Goal: Feedback & Contribution: Leave review/rating

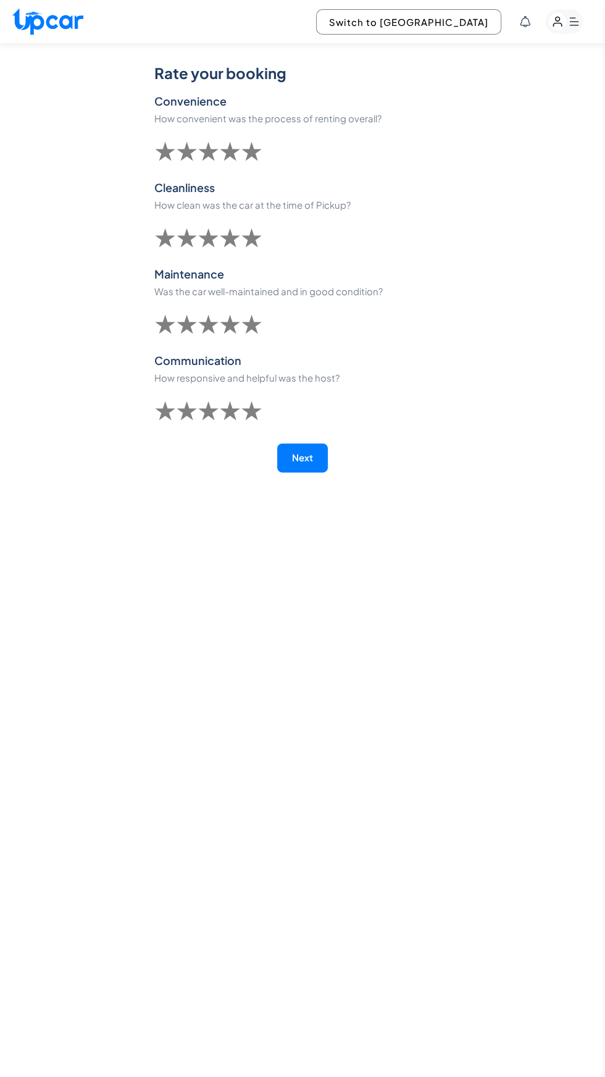
click at [255, 146] on span "★" at bounding box center [252, 150] width 22 height 37
click at [263, 237] on span "★" at bounding box center [252, 237] width 22 height 37
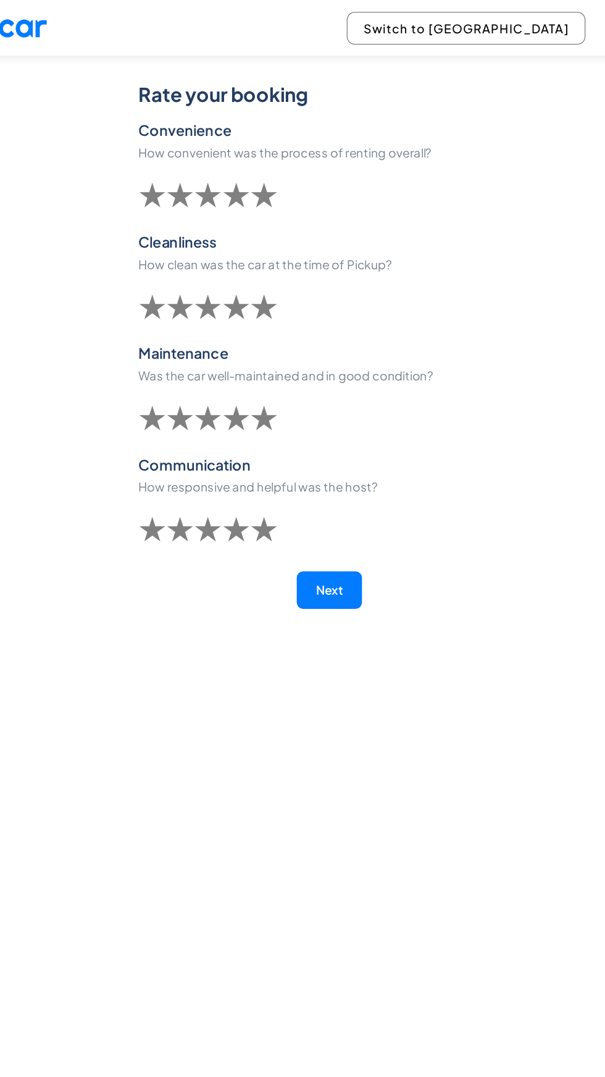
click at [258, 155] on span "★" at bounding box center [252, 150] width 22 height 37
click at [263, 243] on span "★" at bounding box center [252, 237] width 22 height 37
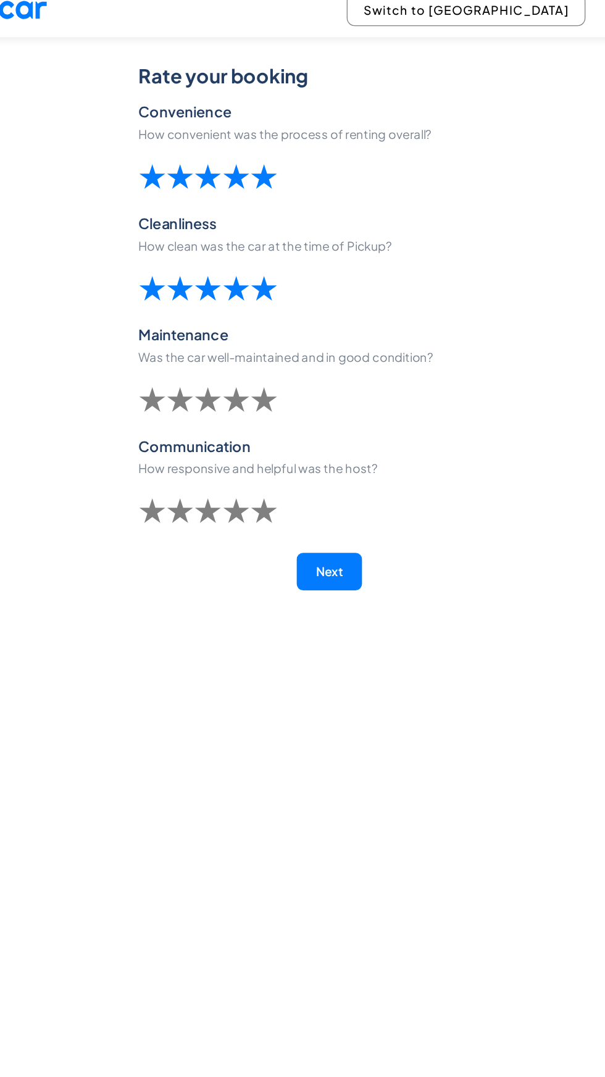
click at [259, 337] on span "★" at bounding box center [252, 323] width 22 height 37
click at [263, 419] on span "★" at bounding box center [252, 410] width 22 height 37
click at [320, 469] on button "Next" at bounding box center [302, 458] width 51 height 29
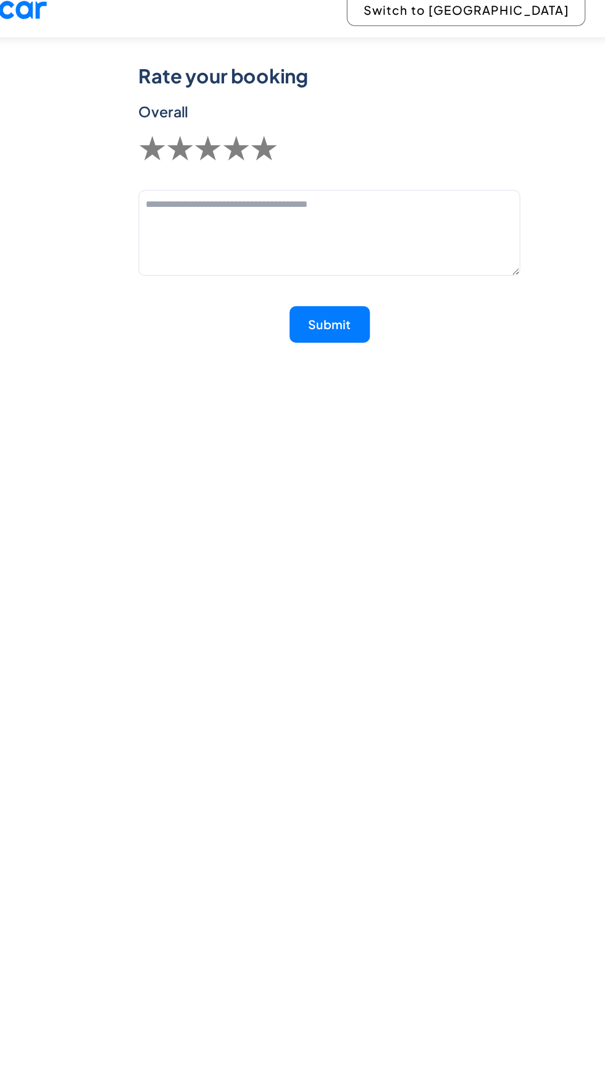
click at [263, 127] on span "★" at bounding box center [252, 128] width 22 height 37
click at [328, 180] on textarea at bounding box center [302, 195] width 297 height 67
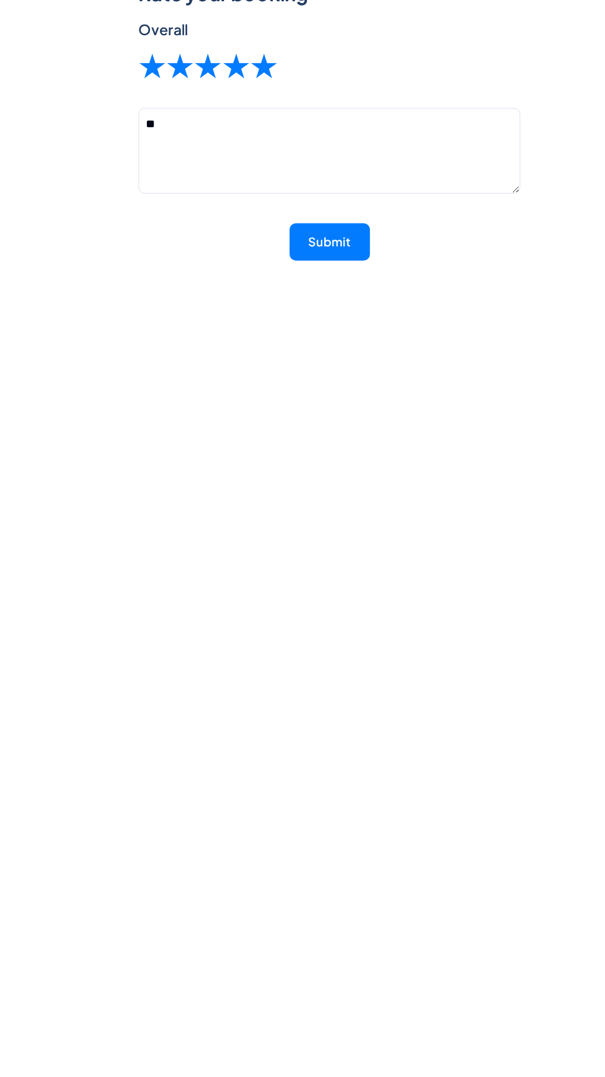
type textarea "*"
type textarea "**********"
click at [321, 264] on button "Submit" at bounding box center [303, 265] width 62 height 29
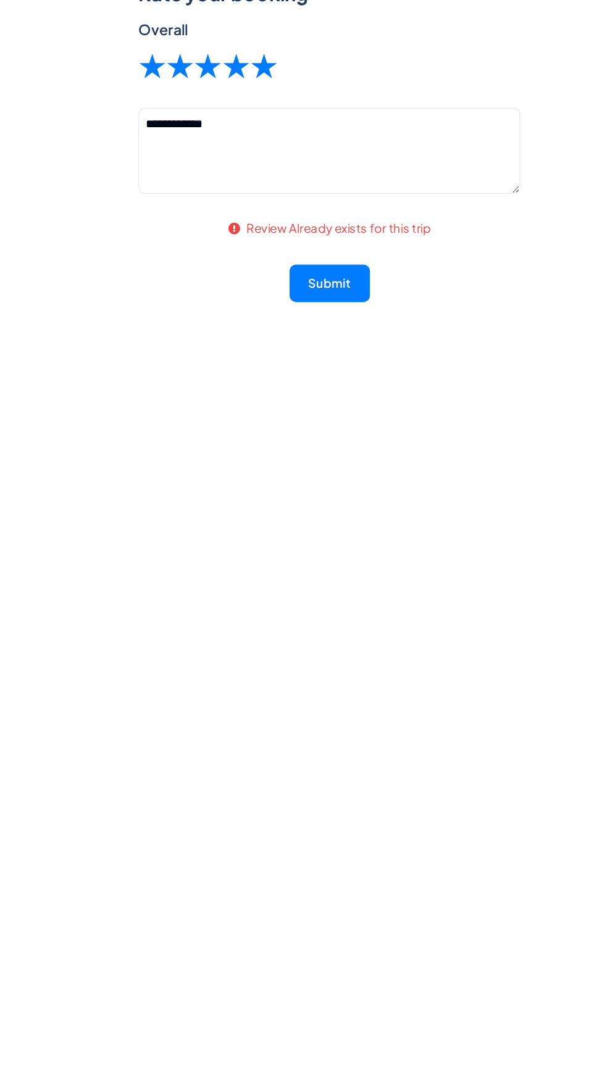
click at [315, 295] on button "Submit" at bounding box center [303, 298] width 62 height 29
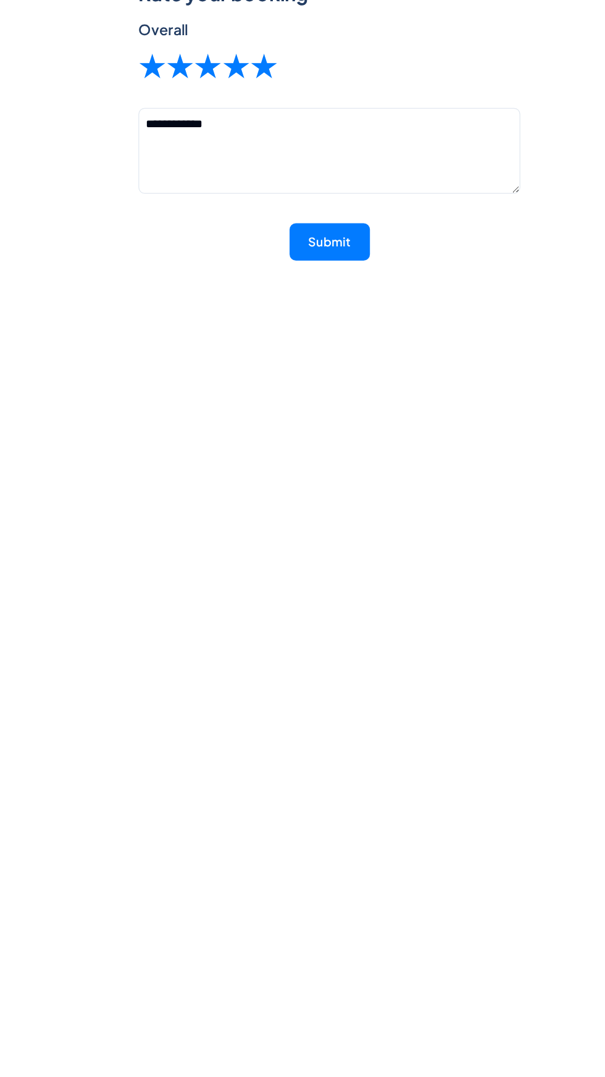
click at [321, 268] on button "Submit" at bounding box center [303, 265] width 62 height 29
